Goal: Task Accomplishment & Management: Manage account settings

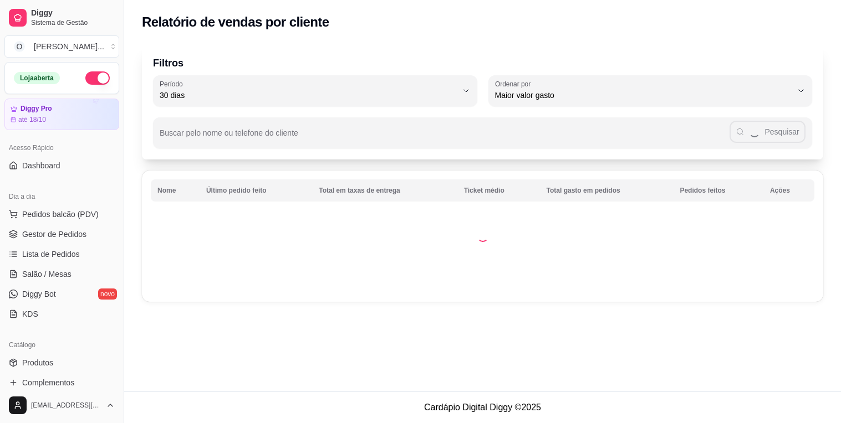
select select "30"
select select "HIGHEST_TOTAL_SPENT_WITH_ORDERS"
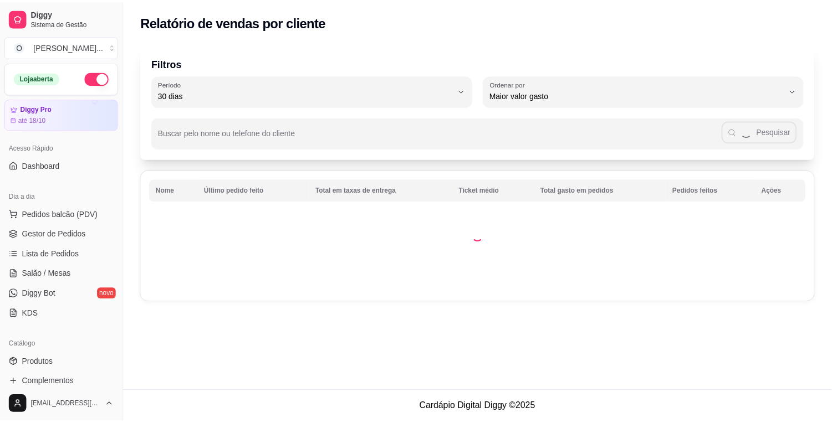
scroll to position [251, 0]
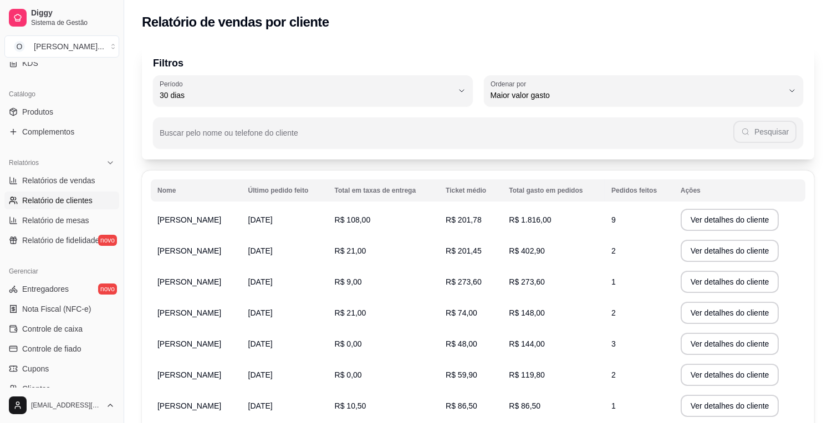
click at [45, 224] on span "Relatório de mesas" at bounding box center [55, 220] width 67 height 11
select select "TOTAL_OF_ORDERS"
select select "7"
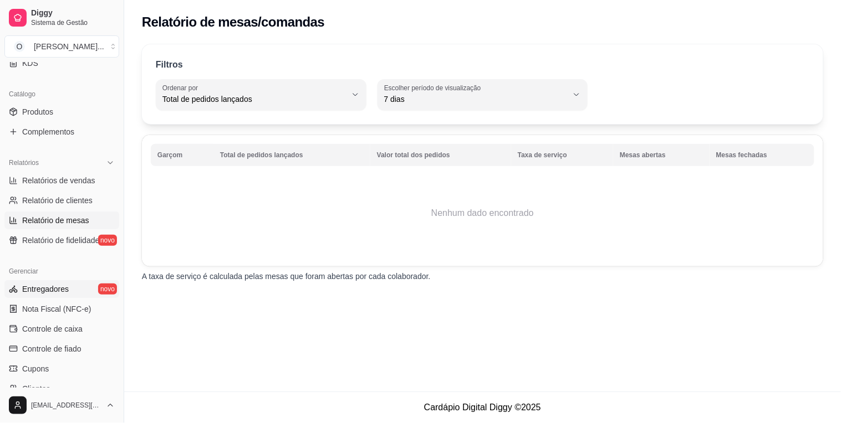
click at [29, 293] on span "Entregadores" at bounding box center [45, 289] width 47 height 11
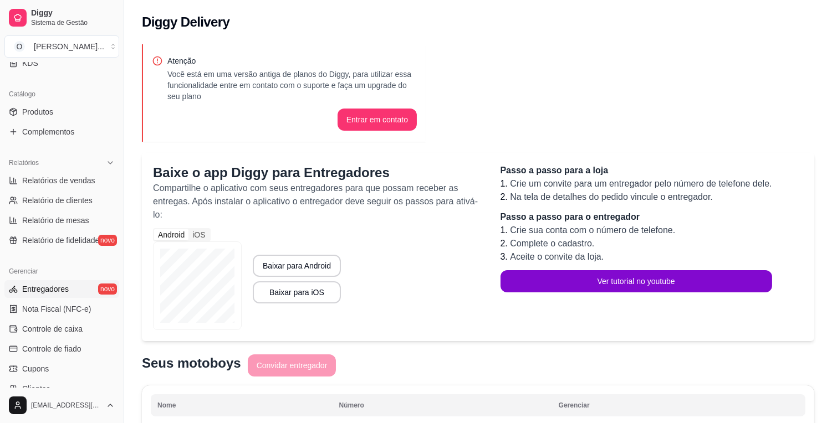
scroll to position [139, 0]
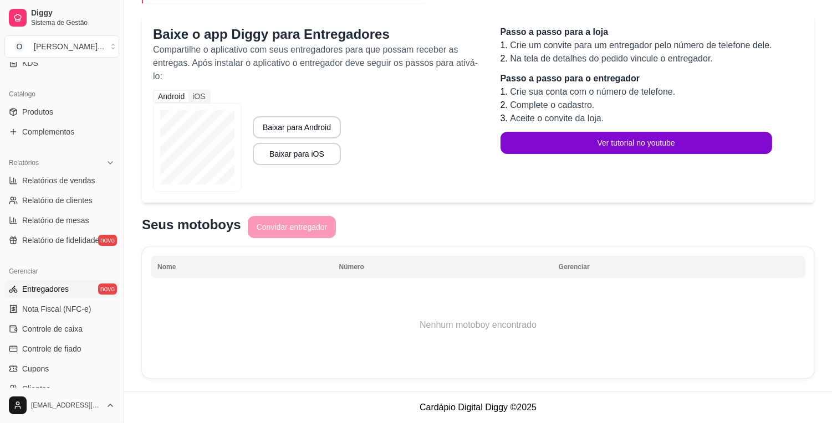
click at [284, 227] on div "Seus motoboys Convidar entregador" at bounding box center [478, 228] width 672 height 24
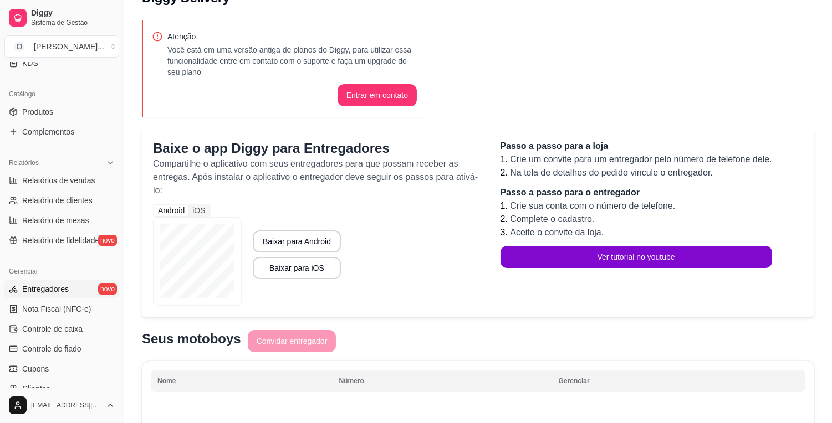
scroll to position [0, 0]
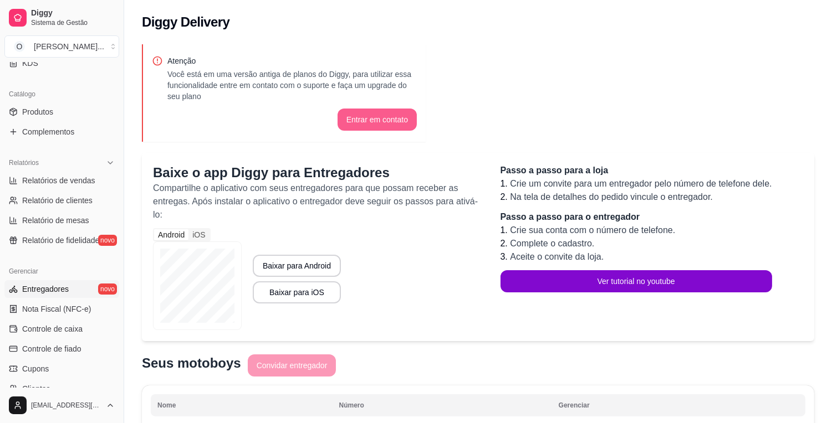
click at [379, 115] on button "Entrar em contato" at bounding box center [377, 120] width 79 height 22
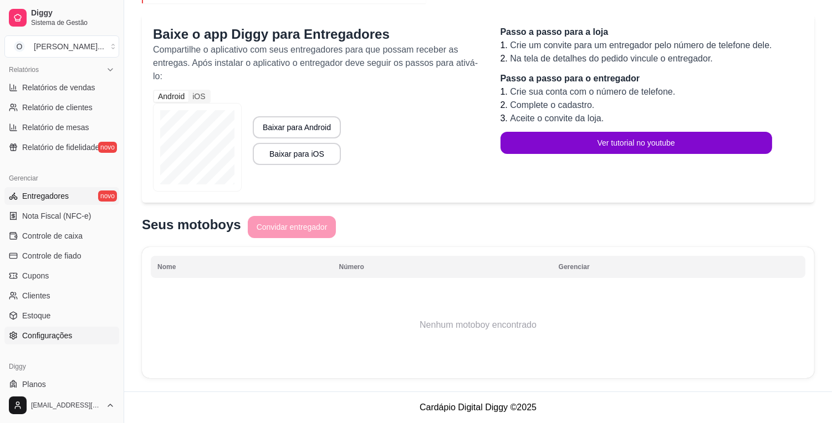
scroll to position [374, 0]
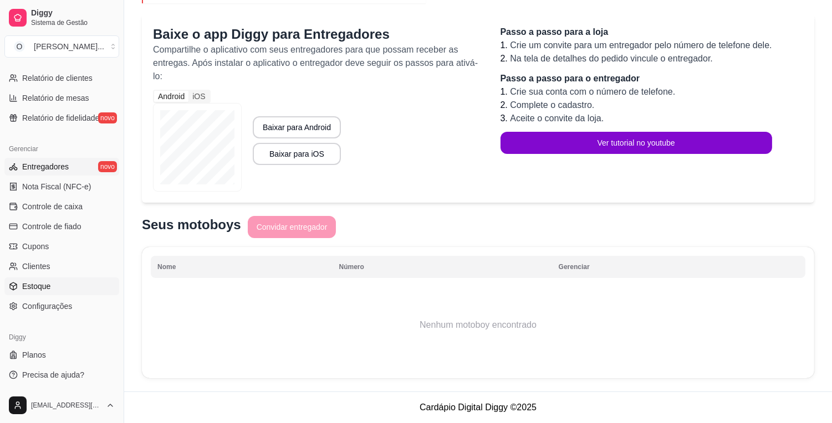
click at [45, 286] on span "Estoque" at bounding box center [36, 286] width 28 height 11
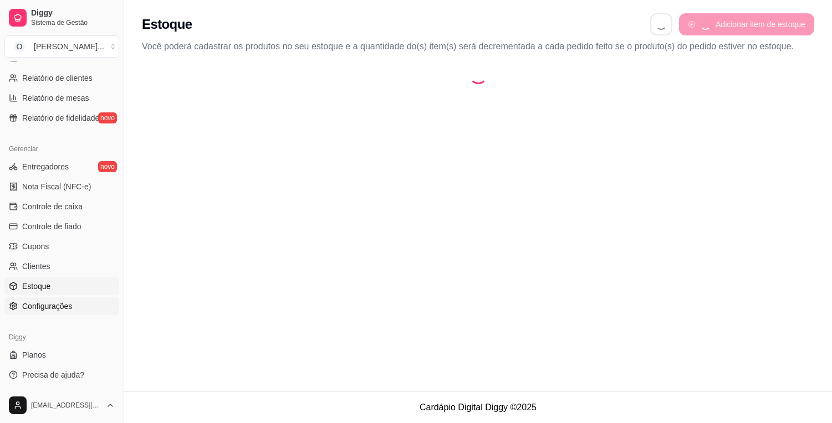
select select "QUANTITY_ORDER"
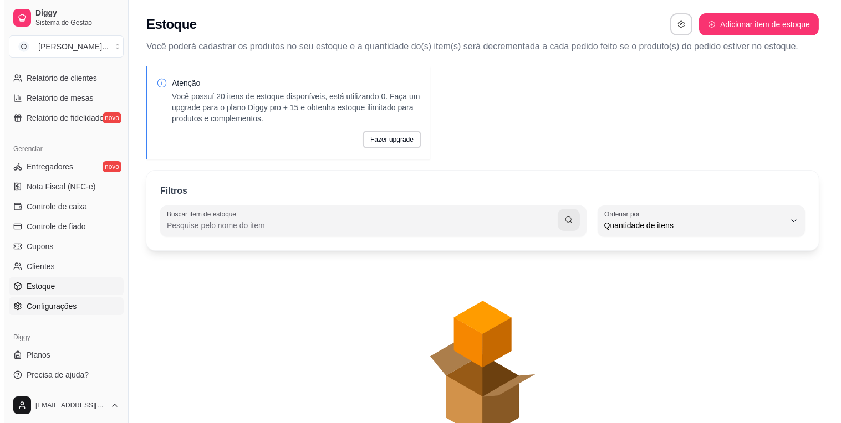
scroll to position [10, 0]
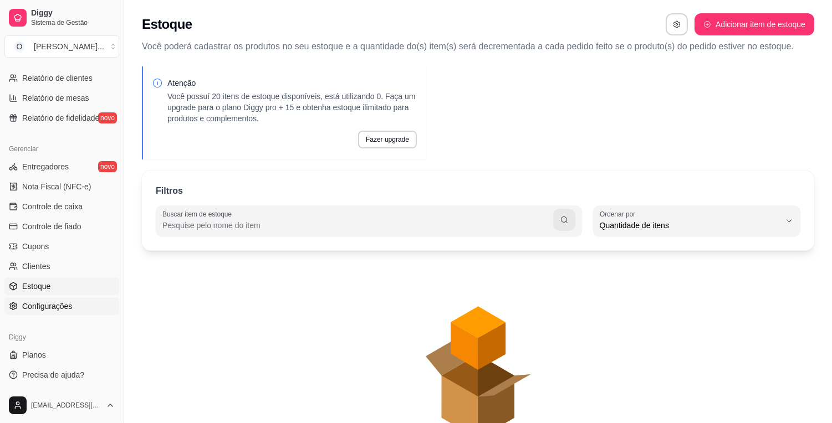
click at [51, 309] on span "Configurações" at bounding box center [47, 306] width 50 height 11
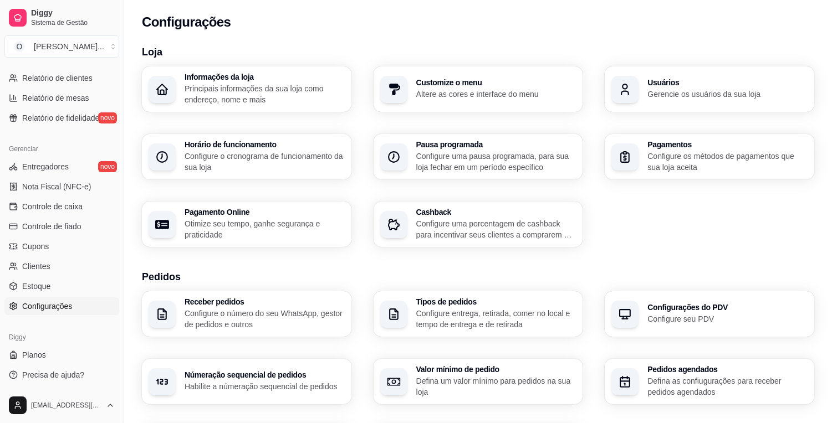
click at [729, 170] on p "Configure os métodos de pagamentos que sua loja aceita" at bounding box center [727, 162] width 160 height 22
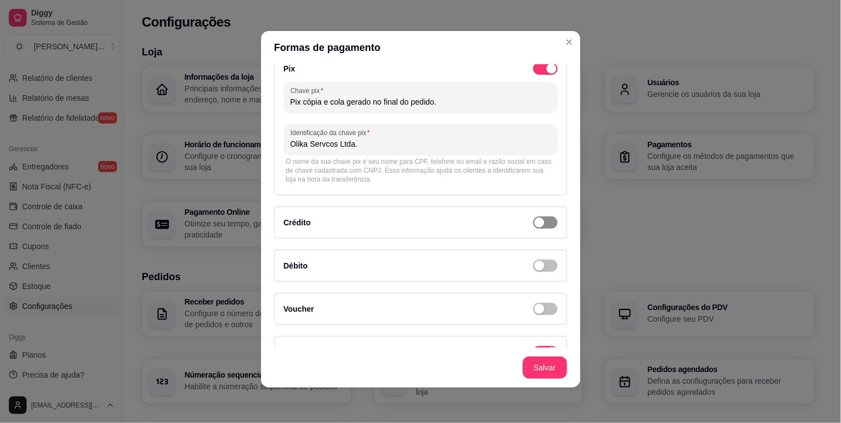
scroll to position [85, 0]
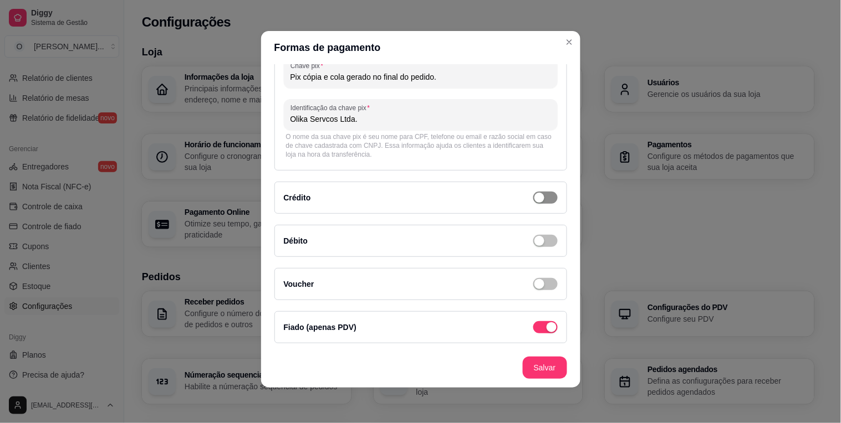
click at [534, 197] on div "button" at bounding box center [539, 198] width 10 height 10
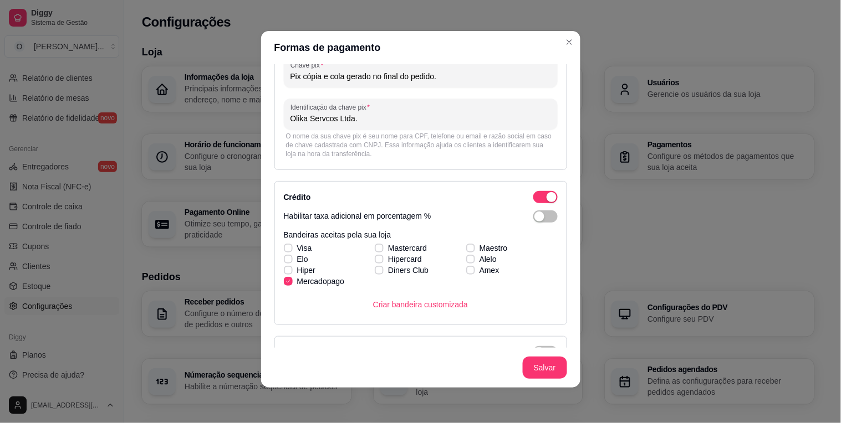
scroll to position [196, 0]
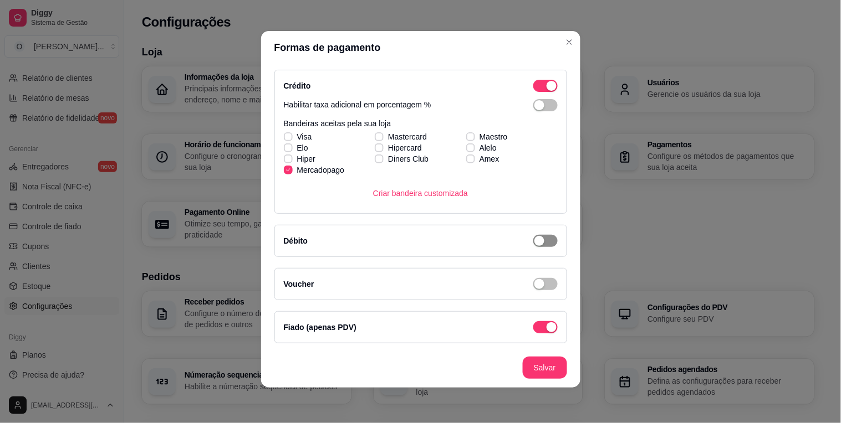
click at [533, 244] on span "button" at bounding box center [545, 241] width 24 height 12
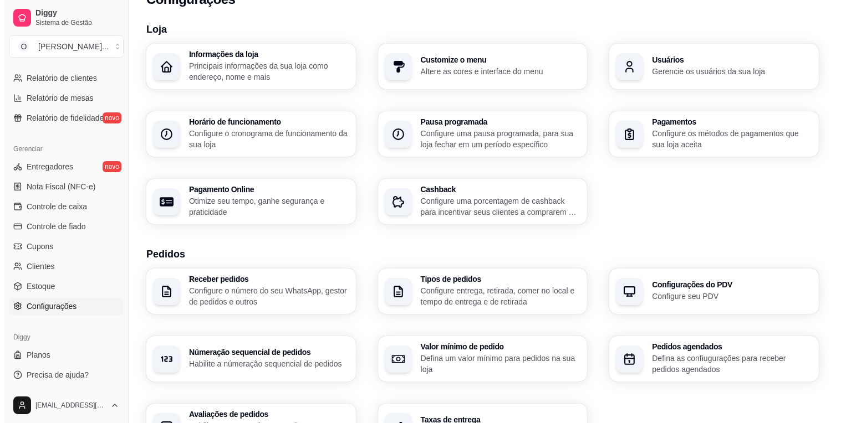
scroll to position [0, 0]
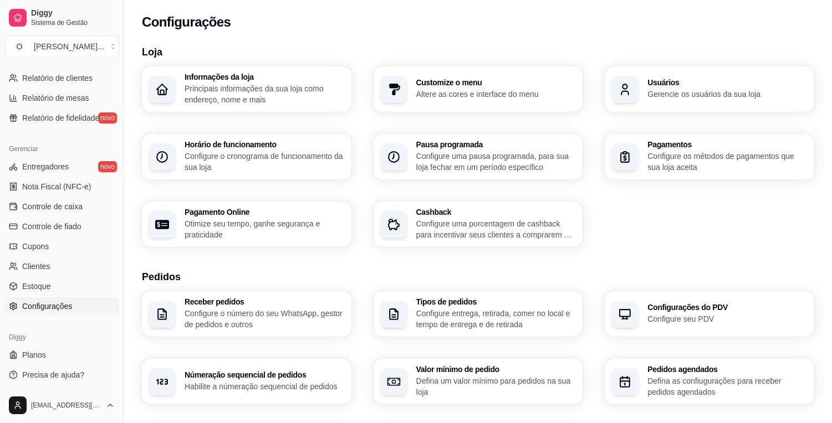
click at [273, 223] on p "Otimize seu tempo, ganhe segurança e praticidade" at bounding box center [265, 229] width 160 height 22
select select "4.98"
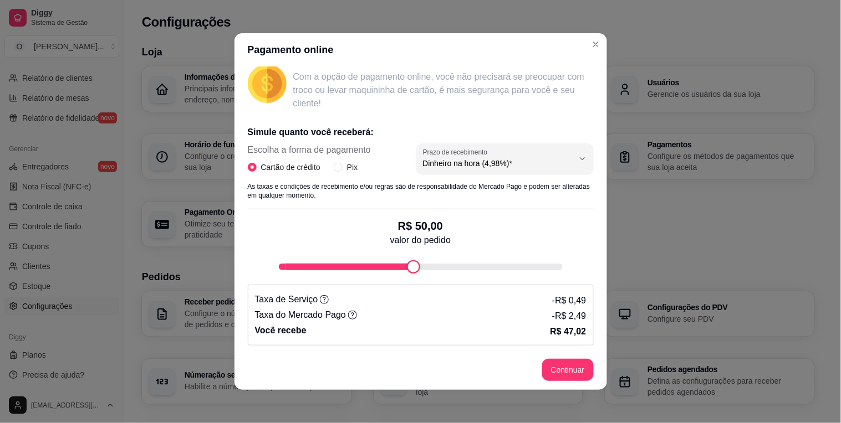
scroll to position [2, 0]
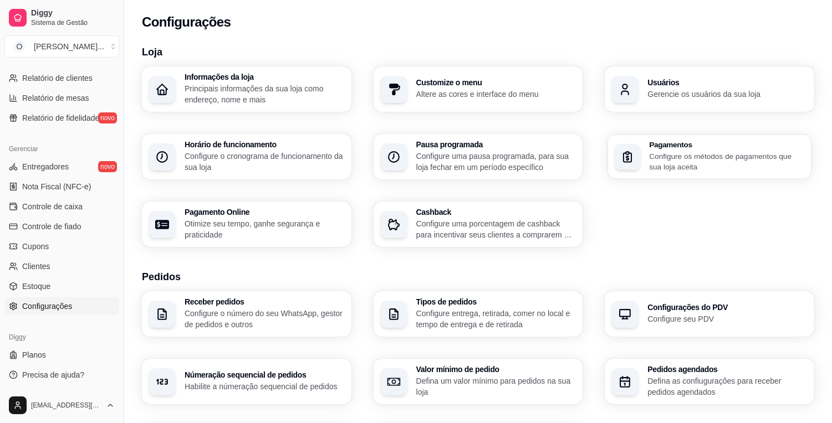
click at [696, 151] on p "Configure os métodos de pagamentos que sua loja aceita" at bounding box center [727, 162] width 155 height 22
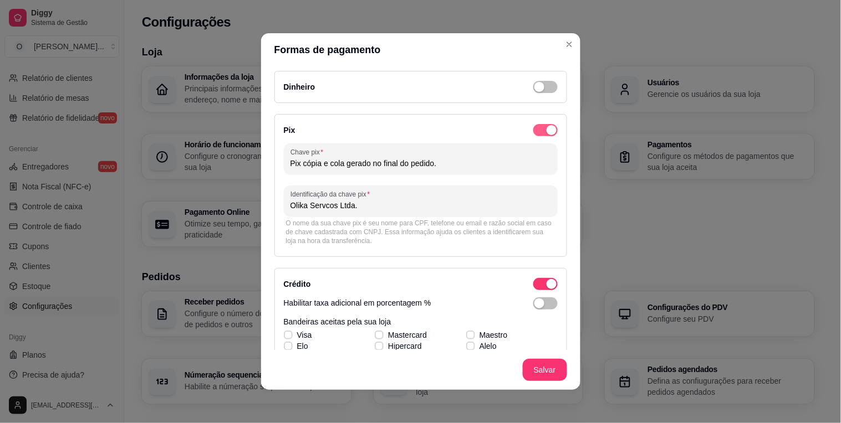
click at [546, 130] on div "button" at bounding box center [551, 130] width 10 height 10
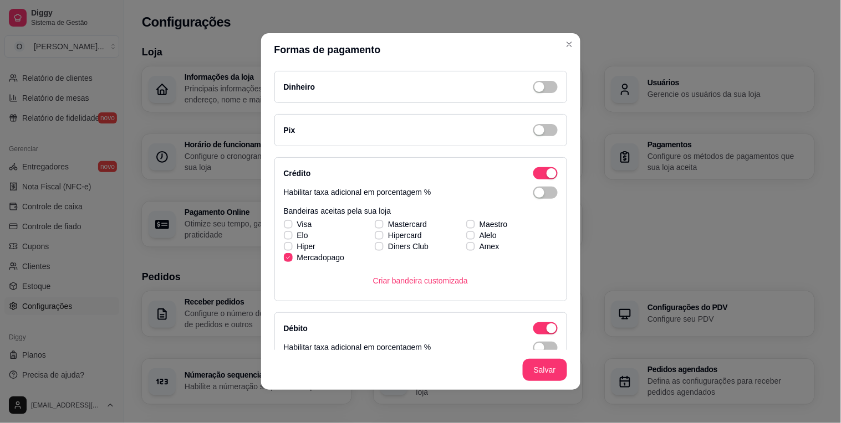
click at [533, 162] on div "Crédito Habilitar taxa adicional em porcentagem % Bandeiras aceitas pela sua lo…" at bounding box center [420, 229] width 293 height 144
click at [546, 174] on div "button" at bounding box center [551, 173] width 10 height 10
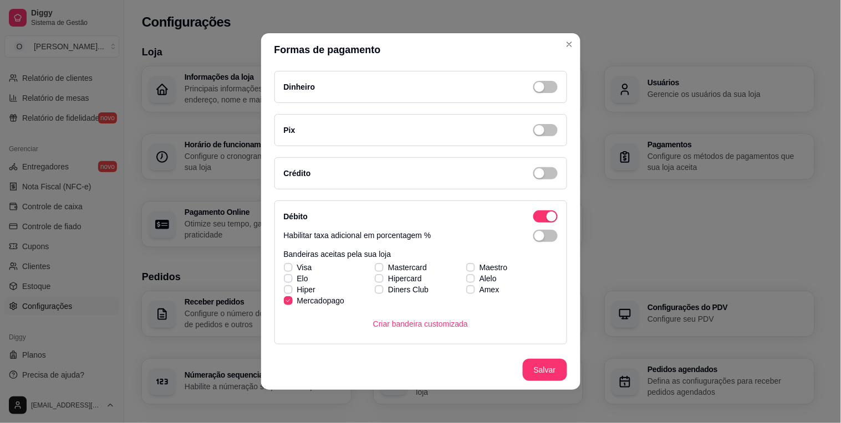
click at [535, 208] on div "Débito Habilitar taxa adicional em porcentagem % Bandeiras aceitas pela sua loj…" at bounding box center [420, 273] width 293 height 144
click at [546, 214] on div "button" at bounding box center [551, 217] width 10 height 10
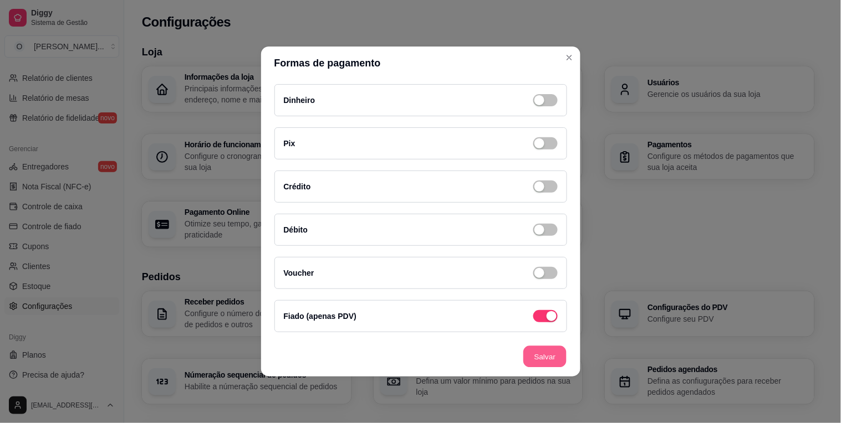
click at [551, 368] on footer "Salvar" at bounding box center [420, 357] width 319 height 40
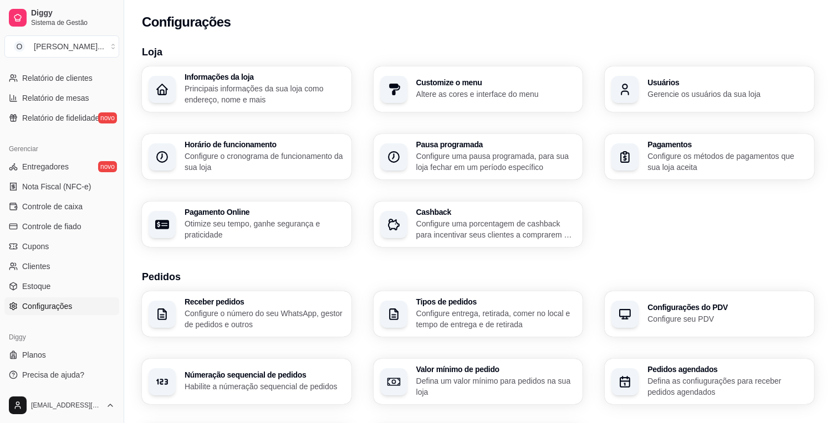
click at [517, 233] on p "Configure uma porcentagem de cashback para incentivar seus clientes a comprarem…" at bounding box center [496, 229] width 160 height 22
click at [513, 93] on p "Altere as cores e interface do menu" at bounding box center [496, 94] width 160 height 11
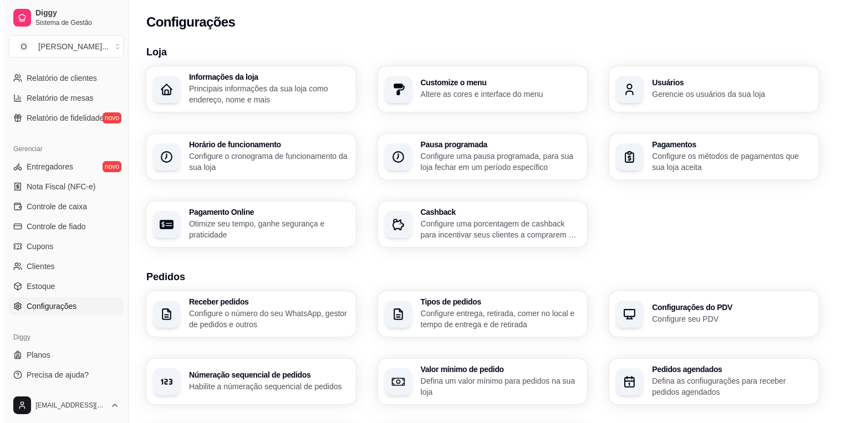
scroll to position [164, 0]
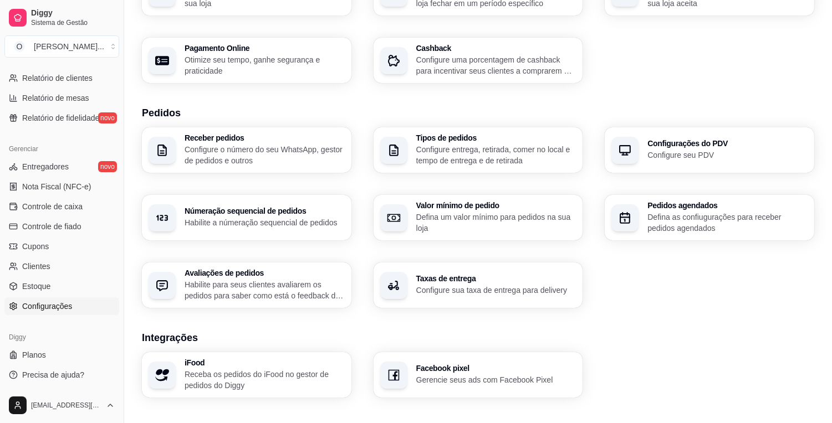
click at [687, 145] on h3 "Configurações do PDV" at bounding box center [727, 144] width 160 height 8
click at [446, 285] on p "Configure sua taxa de entrega para delivery" at bounding box center [496, 290] width 160 height 11
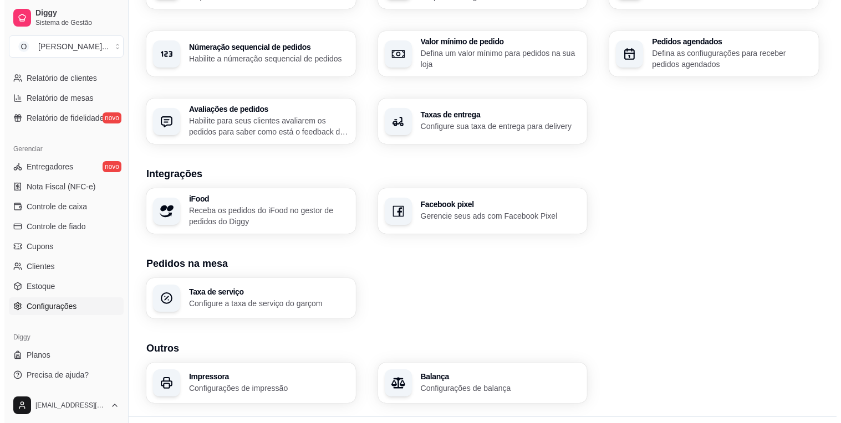
scroll to position [353, 0]
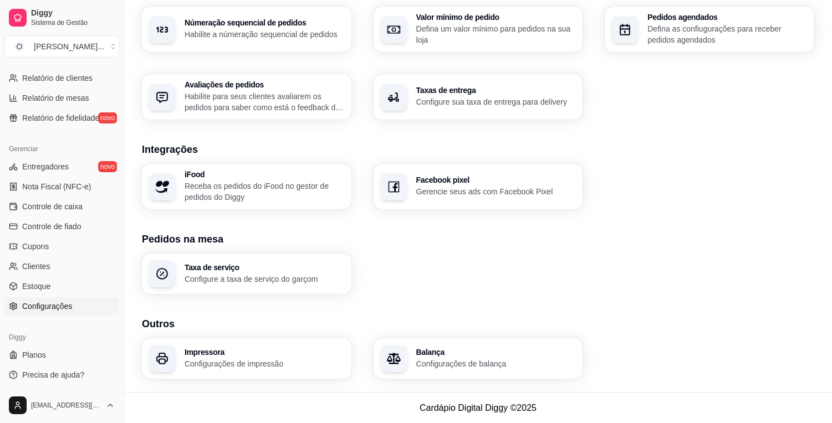
click at [257, 283] on p "Configure a taxa de serviço do garçom" at bounding box center [265, 279] width 160 height 11
click at [483, 360] on p "Configurações de balança" at bounding box center [496, 364] width 160 height 11
click at [228, 367] on p "Configurações de impressão" at bounding box center [265, 364] width 160 height 11
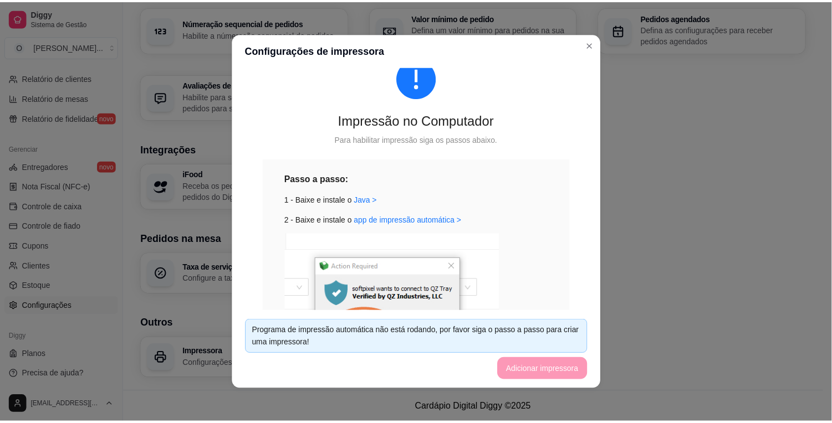
scroll to position [0, 0]
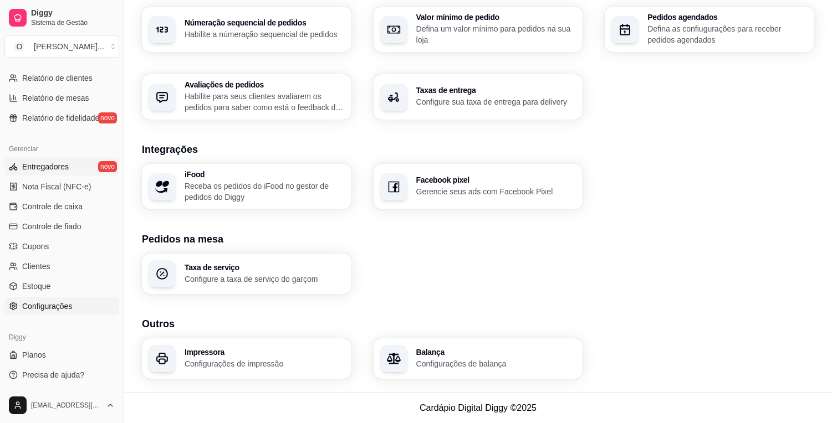
click at [72, 167] on link "Entregadores novo" at bounding box center [61, 167] width 115 height 18
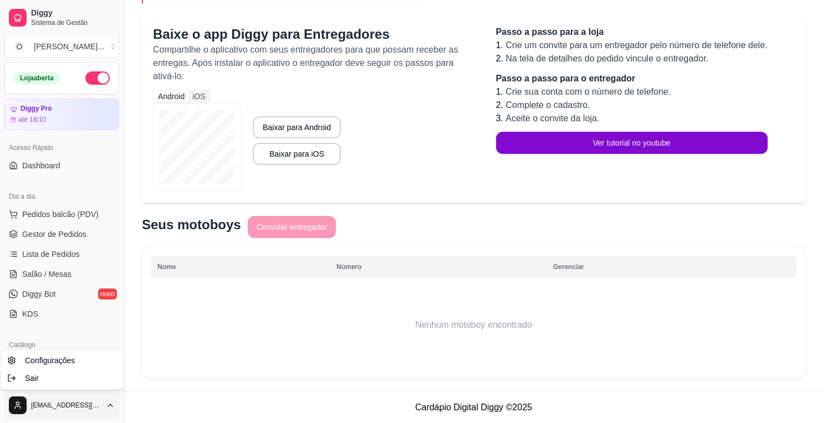
click at [103, 285] on html "Diggy Sistema de Gestão O Olika Cozinha ... Loja aberta Diggy Pro até 18/10 Ace…" at bounding box center [416, 72] width 832 height 423
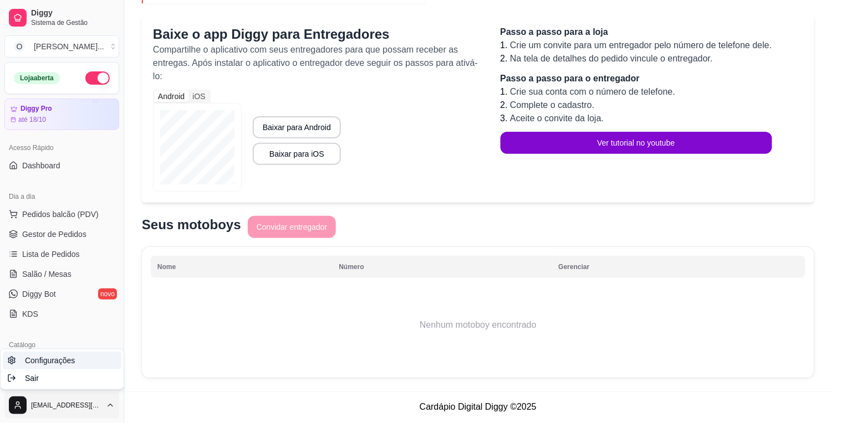
click at [79, 363] on link "Configurações" at bounding box center [62, 361] width 119 height 18
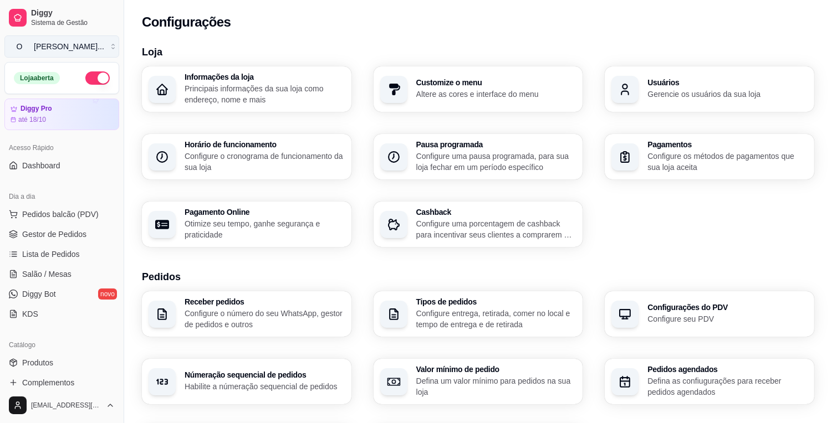
click at [63, 44] on div "[PERSON_NAME] ..." at bounding box center [69, 46] width 70 height 11
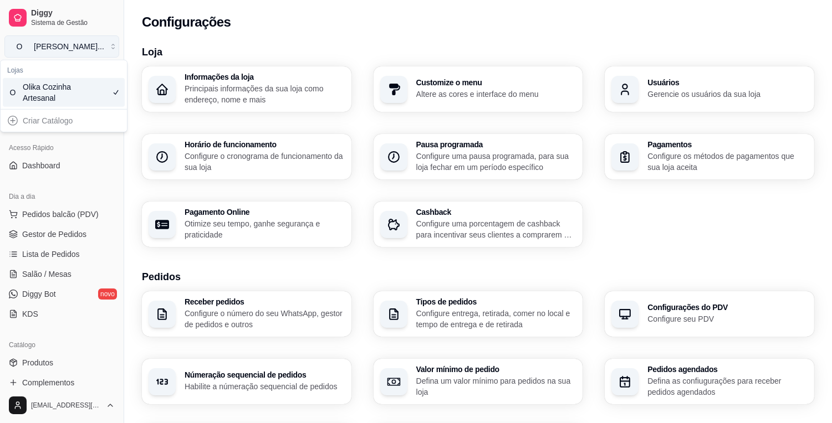
click at [63, 44] on div "[PERSON_NAME] ..." at bounding box center [69, 46] width 70 height 11
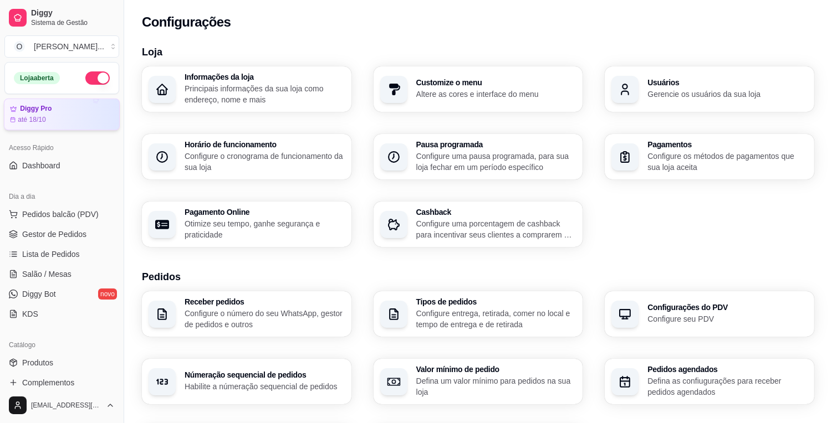
click at [57, 118] on div "até 18/10" at bounding box center [62, 119] width 104 height 9
click at [769, 211] on div "Informações da loja Principais informações da sua loja como endereço, nome e ma…" at bounding box center [478, 157] width 672 height 181
